Goal: Check status: Check status

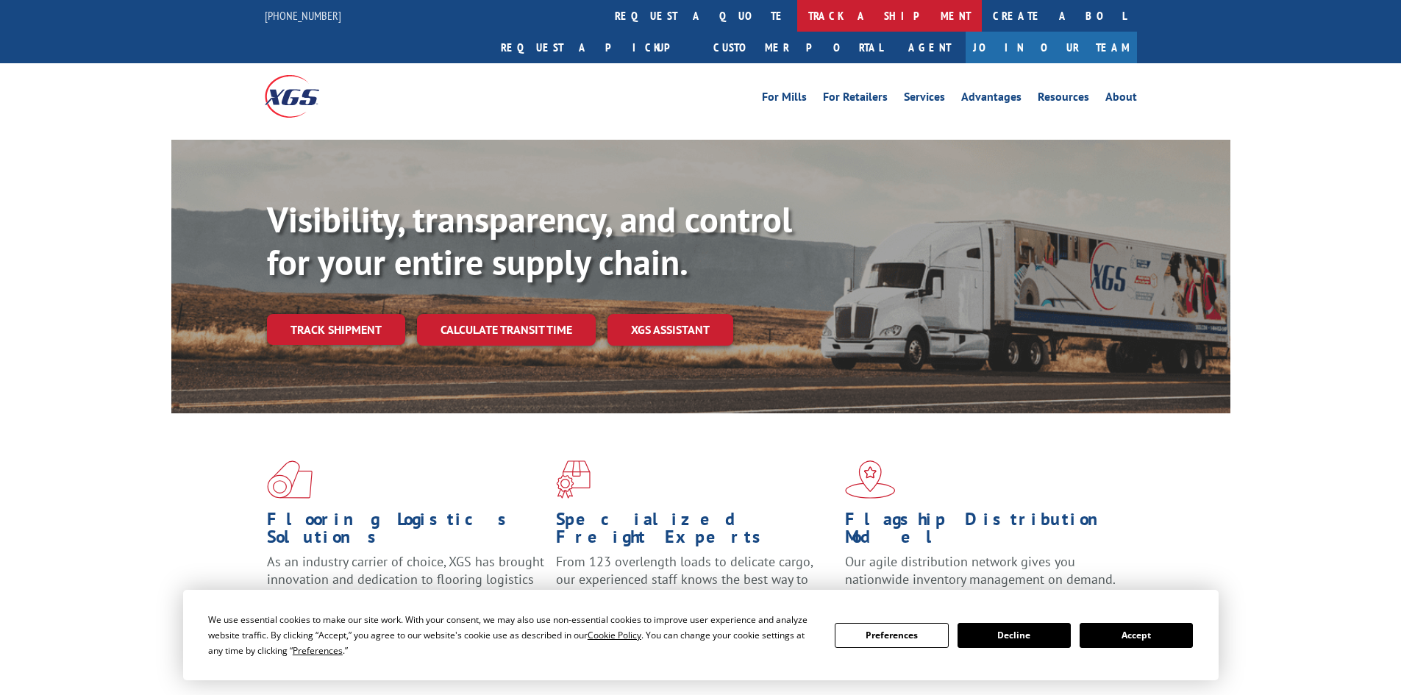
click at [797, 19] on link "track a shipment" at bounding box center [889, 16] width 185 height 32
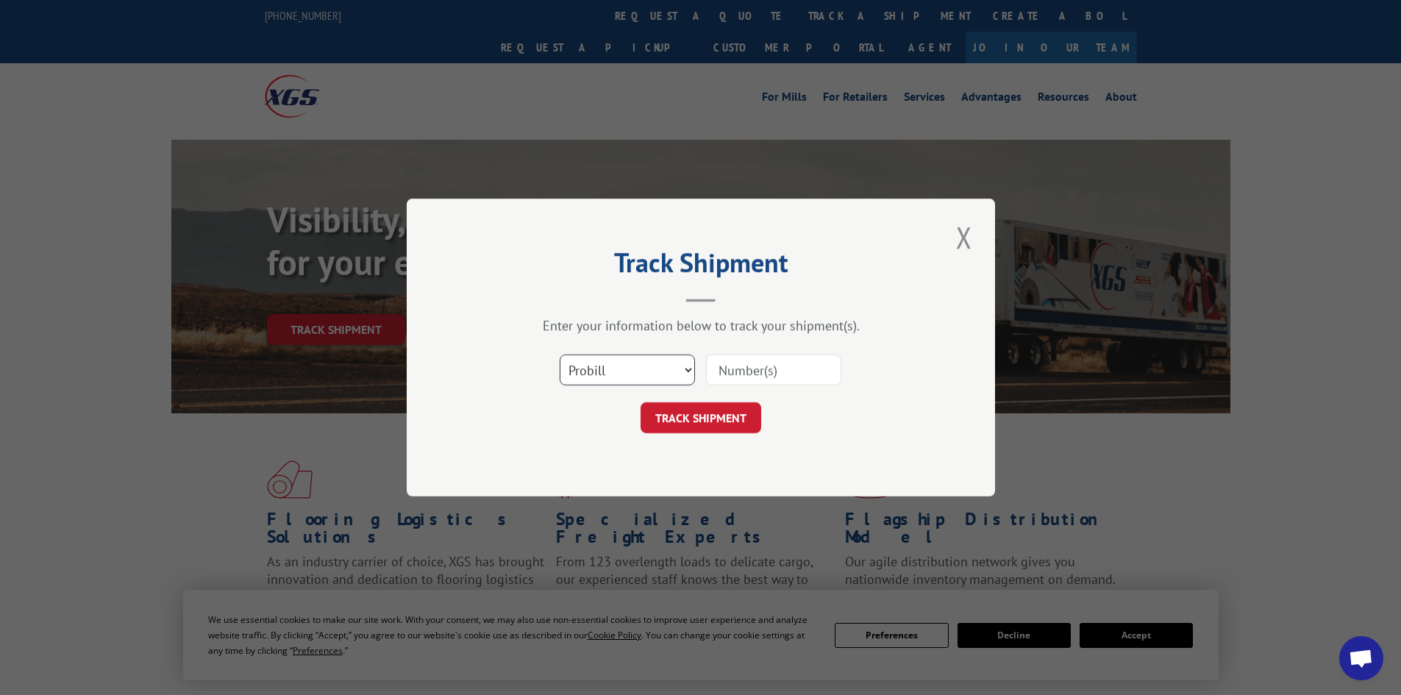
click at [612, 365] on select "Select category... Probill BOL PO" at bounding box center [627, 369] width 135 height 31
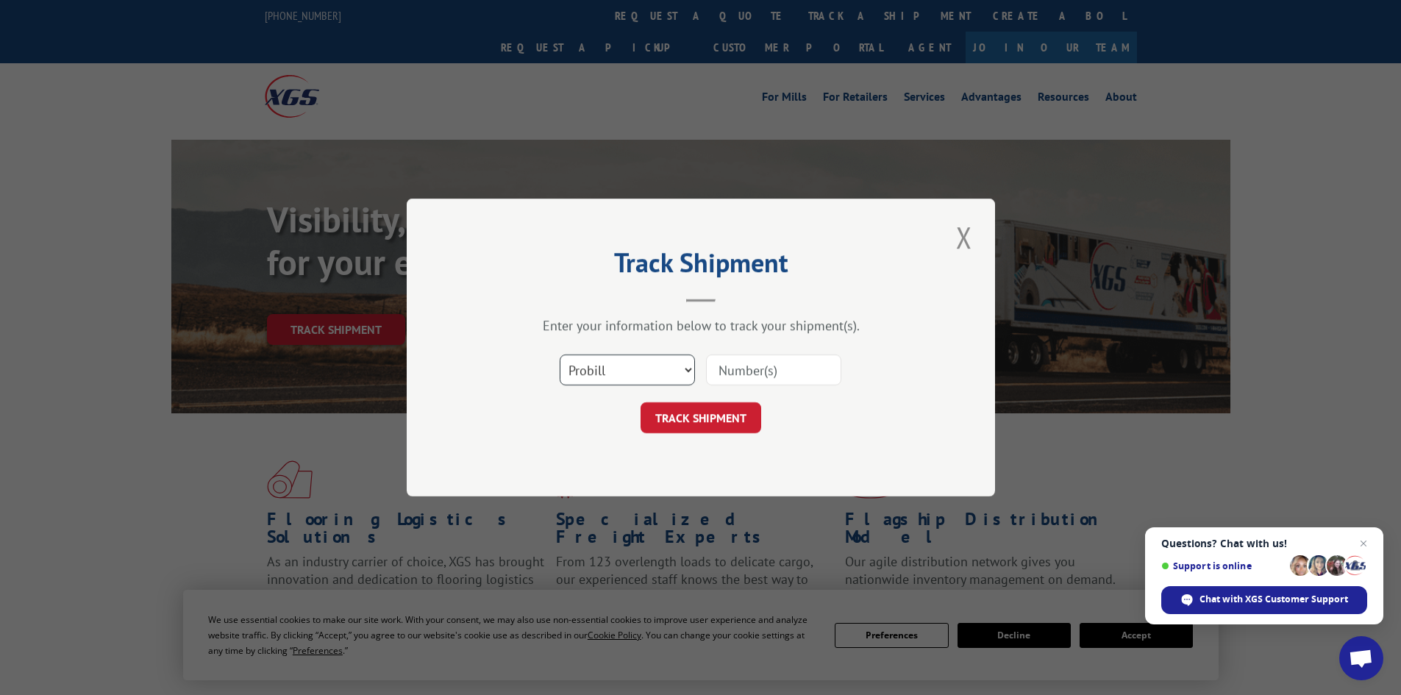
select select "bol"
click at [560, 354] on select "Select category... Probill BOL PO" at bounding box center [627, 369] width 135 height 31
click at [731, 365] on input at bounding box center [773, 369] width 135 height 31
paste input "4833505"
type input "4833505"
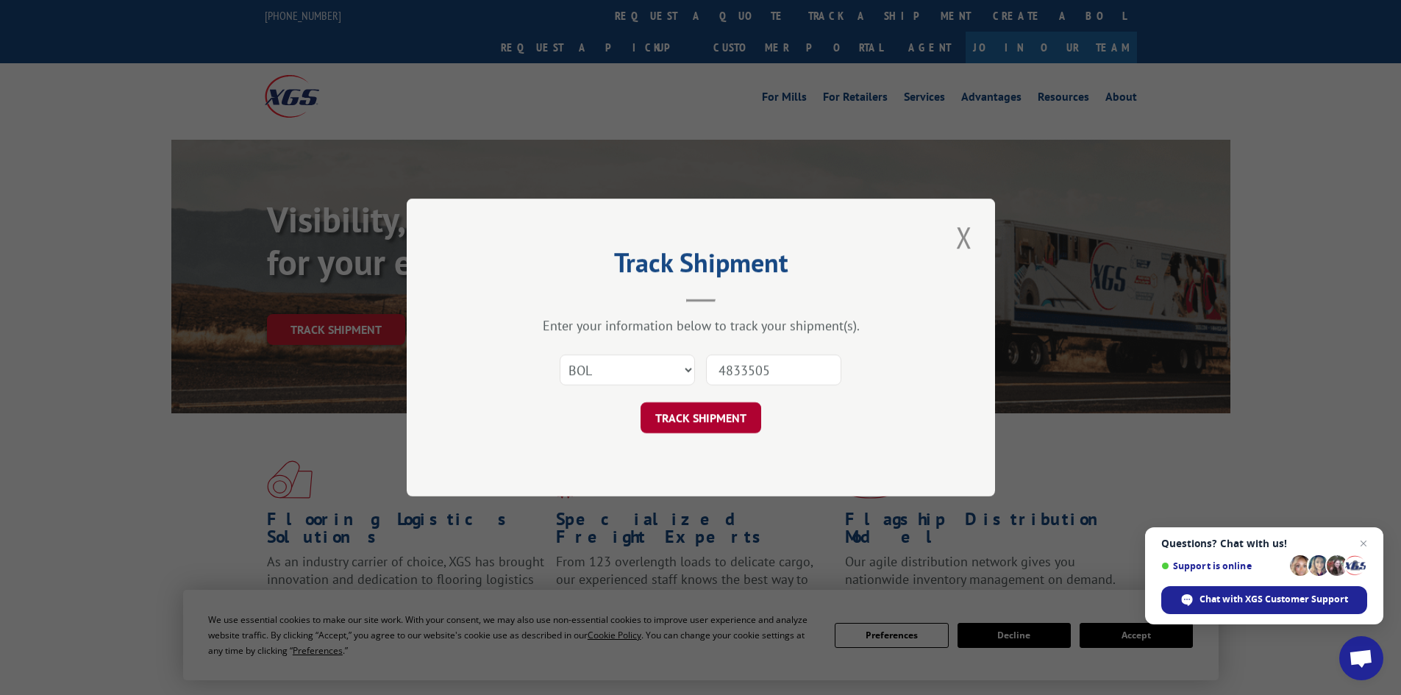
click at [707, 419] on button "TRACK SHIPMENT" at bounding box center [700, 417] width 121 height 31
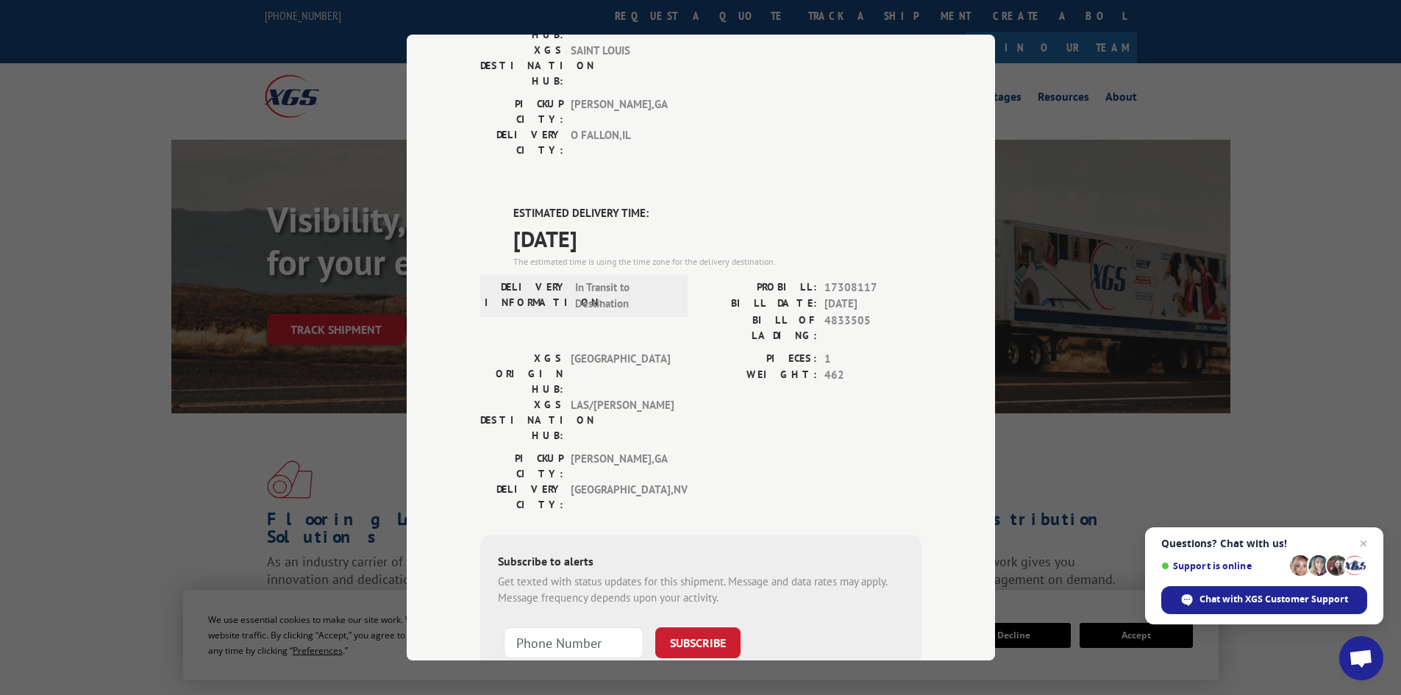
scroll to position [51, 0]
